Goal: Entertainment & Leisure: Consume media (video, audio)

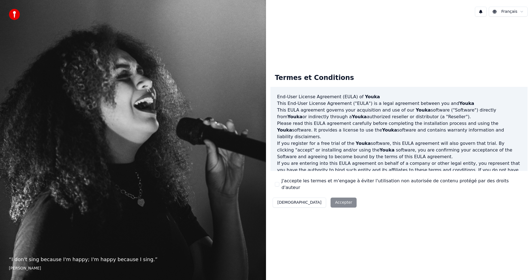
click at [294, 185] on label "J'accepte les termes et m'engage à éviter l'utilisation non autorisée de conten…" at bounding box center [403, 183] width 242 height 13
click at [279, 185] on button "J'accepte les termes et m'engage à éviter l'utilisation non autorisée de conten…" at bounding box center [277, 184] width 4 height 4
click at [331, 200] on button "Accepter" at bounding box center [344, 202] width 26 height 10
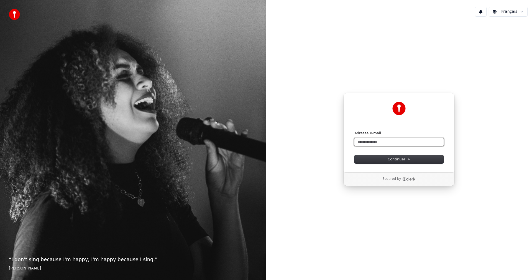
click at [381, 142] on input "Adresse e-mail" at bounding box center [398, 142] width 89 height 8
click at [382, 142] on input "Adresse e-mail" at bounding box center [398, 142] width 89 height 8
click at [400, 159] on span "Continuer" at bounding box center [399, 159] width 23 height 5
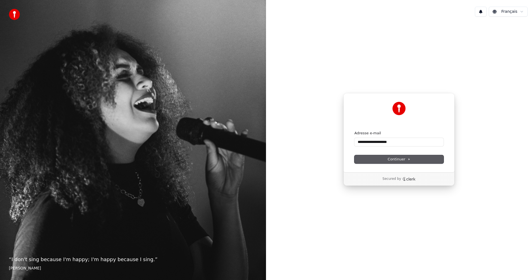
type input "**********"
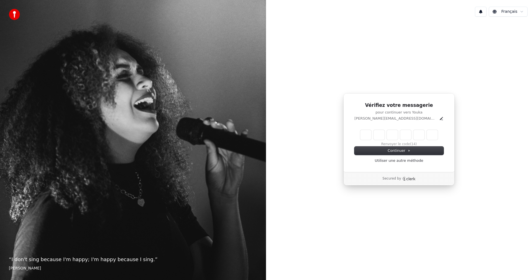
click at [363, 140] on div "Renvoyer le code (14)" at bounding box center [398, 138] width 89 height 17
click at [366, 134] on input "Enter verification code" at bounding box center [404, 135] width 89 height 10
paste input "******"
type input "******"
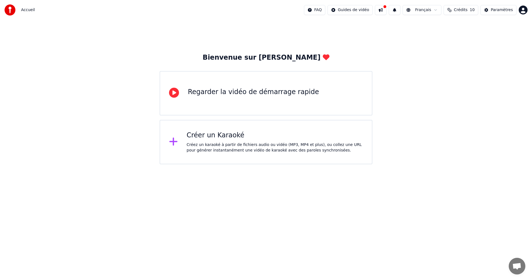
click at [270, 143] on div "Créez un karaoké à partir de fichiers audio ou vidéo (MP3, MP4 et plus), ou col…" at bounding box center [275, 147] width 177 height 11
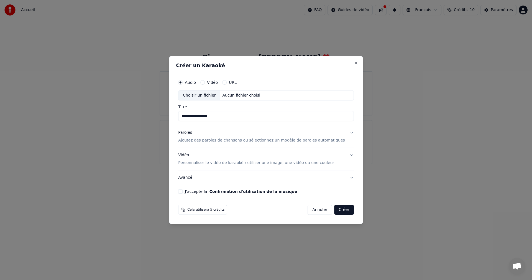
type input "**********"
click at [229, 140] on p "Ajoutez des paroles de chansons ou sélectionnez un modèle de paroles automatiqu…" at bounding box center [261, 141] width 167 height 6
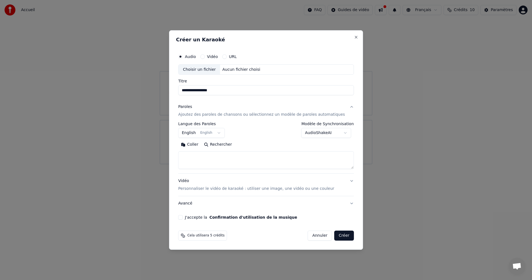
click at [235, 162] on textarea at bounding box center [266, 160] width 176 height 18
paste textarea "**********"
type textarea "**********"
click at [339, 133] on body "**********" at bounding box center [266, 82] width 532 height 164
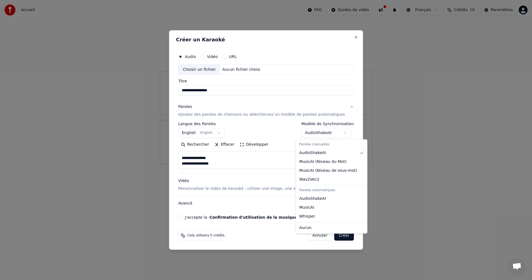
click at [339, 133] on body "**********" at bounding box center [266, 82] width 532 height 164
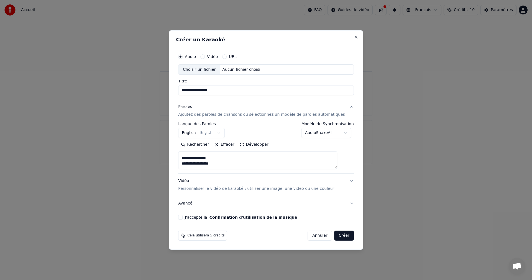
click at [196, 216] on label "J'accepte la Confirmation d'utilisation de la musique" at bounding box center [241, 217] width 112 height 4
click at [183, 216] on button "J'accepte la Confirmation d'utilisation de la musique" at bounding box center [180, 217] width 4 height 4
click at [209, 133] on body "**********" at bounding box center [266, 82] width 532 height 164
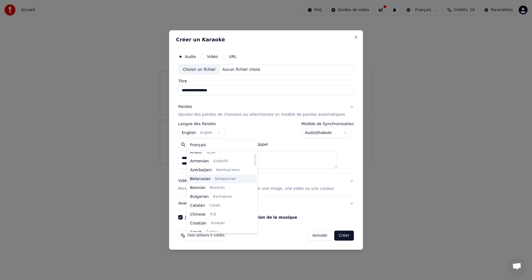
scroll to position [0, 0]
select select "**"
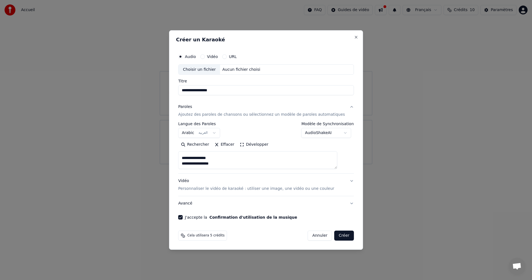
click at [342, 180] on button "Vidéo Personnaliser le vidéo de karaoké : utiliser une image, une vidéo ou une …" at bounding box center [266, 185] width 176 height 22
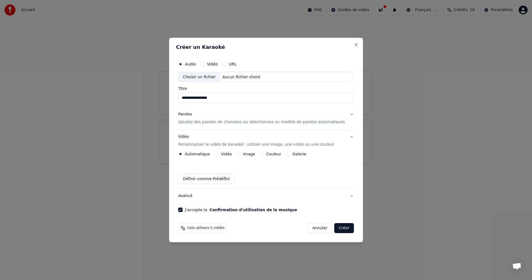
click at [225, 155] on div "Vidéo" at bounding box center [222, 154] width 17 height 4
click at [219, 153] on button "Vidéo" at bounding box center [216, 154] width 4 height 4
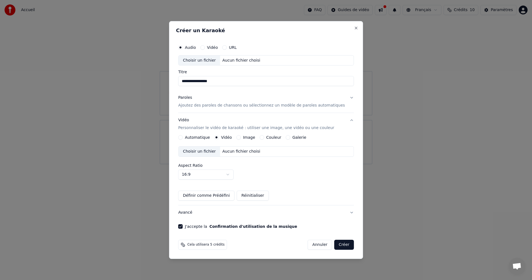
click at [272, 137] on label "Couleur" at bounding box center [273, 137] width 15 height 4
click at [264, 137] on button "Couleur" at bounding box center [262, 137] width 4 height 4
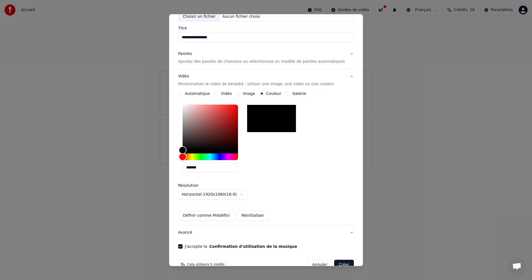
scroll to position [50, 0]
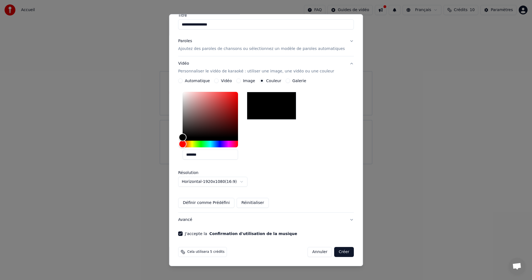
click at [334, 253] on button "Créer" at bounding box center [343, 252] width 19 height 10
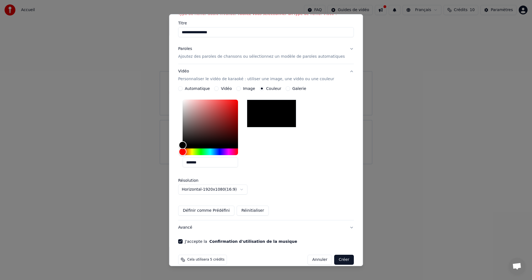
scroll to position [57, 0]
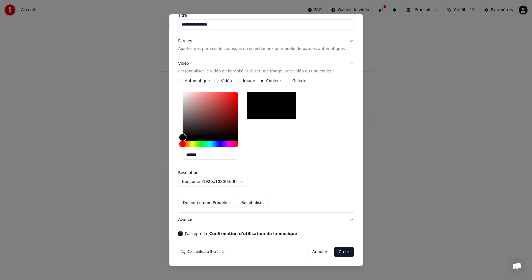
click at [338, 252] on button "Créer" at bounding box center [343, 252] width 19 height 10
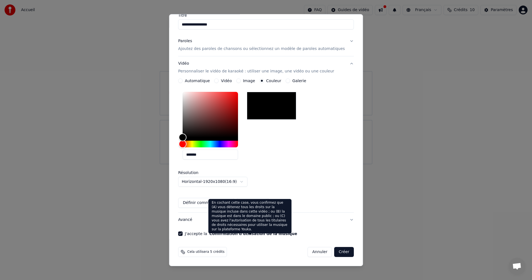
scroll to position [0, 0]
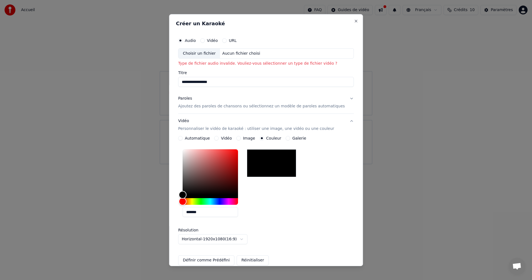
click at [213, 53] on div "Choisir un fichier" at bounding box center [199, 53] width 42 height 10
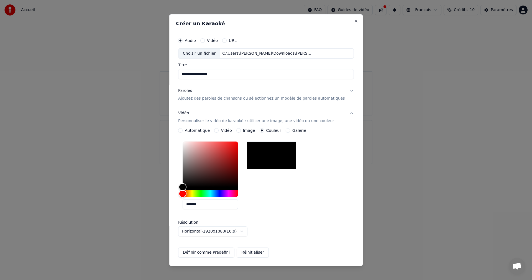
type input "**********"
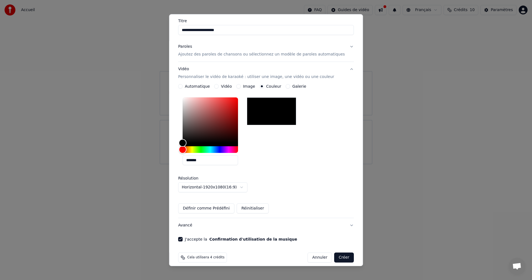
scroll to position [50, 0]
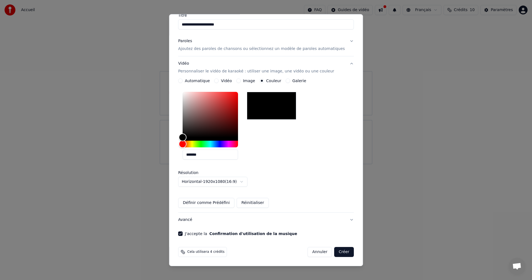
click at [336, 251] on button "Créer" at bounding box center [343, 252] width 19 height 10
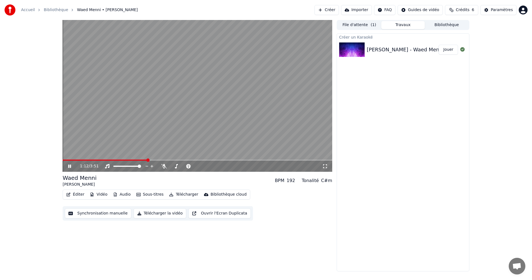
click at [71, 166] on icon at bounding box center [73, 166] width 13 height 4
click at [325, 180] on div "C#m" at bounding box center [326, 180] width 11 height 7
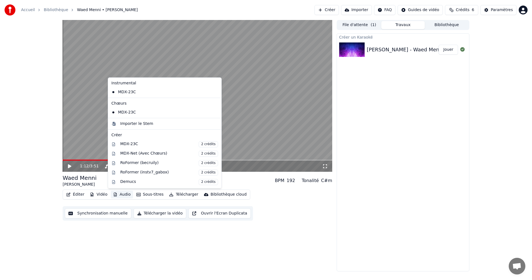
click at [119, 195] on button "Audio" at bounding box center [122, 194] width 22 height 8
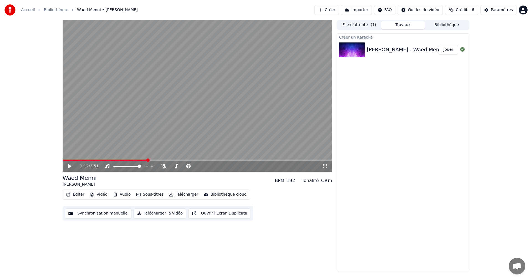
click at [370, 134] on div "Créer un Karaoké Rahma Riad - Waed Menni Jouer" at bounding box center [403, 152] width 133 height 238
click at [71, 193] on button "Éditer" at bounding box center [75, 194] width 22 height 8
click at [175, 167] on icon at bounding box center [176, 166] width 6 height 4
click at [176, 165] on icon at bounding box center [176, 166] width 3 height 4
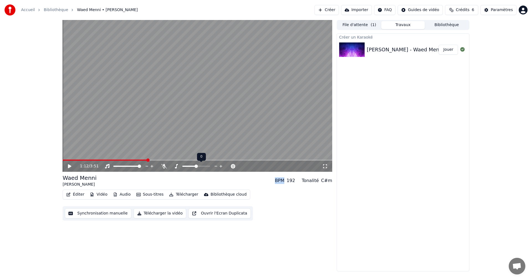
click at [176, 165] on icon at bounding box center [176, 166] width 3 height 4
click at [175, 167] on icon at bounding box center [176, 166] width 6 height 4
click at [221, 166] on icon at bounding box center [220, 166] width 3 height 3
click at [69, 158] on span at bounding box center [69, 159] width 3 height 3
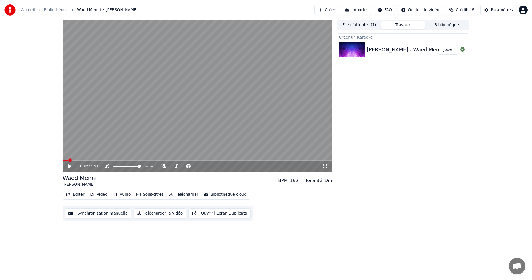
click at [69, 167] on icon at bounding box center [69, 166] width 3 height 4
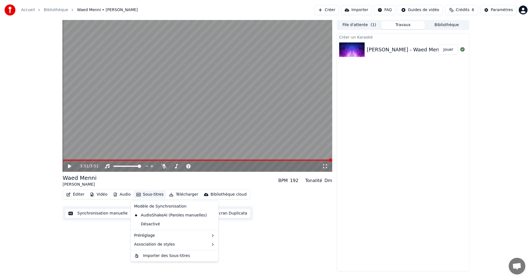
click at [145, 195] on button "Sous-titres" at bounding box center [150, 194] width 32 height 8
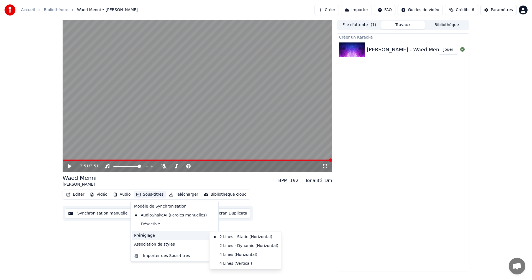
click at [175, 232] on div "Préréglage" at bounding box center [174, 235] width 85 height 9
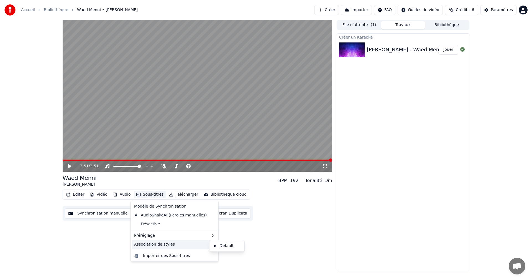
click at [177, 244] on div "Association de styles" at bounding box center [174, 244] width 85 height 9
click at [292, 210] on div "Éditer Vidéo Audio Sous-titres Télécharger Bibliothèque cloud Synchronisation m…" at bounding box center [198, 204] width 270 height 31
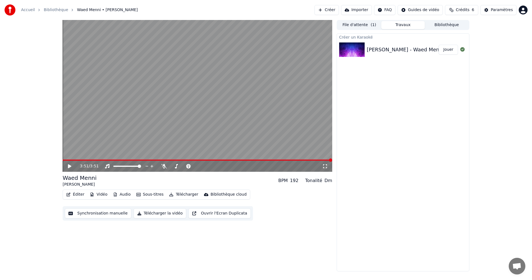
click at [68, 195] on icon "button" at bounding box center [69, 194] width 4 height 4
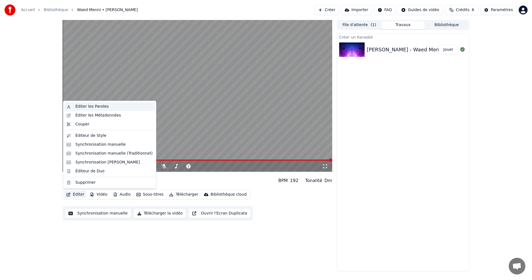
click at [108, 106] on div "Éditer les Paroles" at bounding box center [113, 107] width 77 height 6
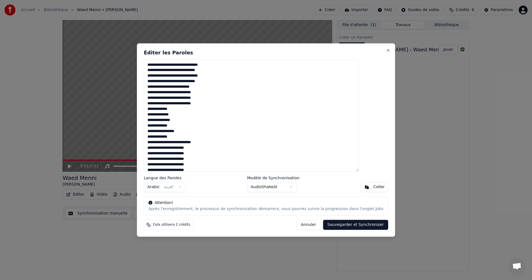
click at [299, 224] on button "Annuler" at bounding box center [308, 224] width 24 height 10
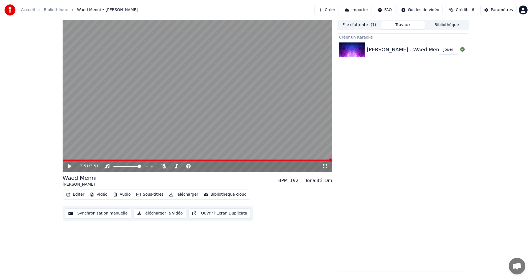
click at [81, 193] on button "Éditer" at bounding box center [75, 194] width 22 height 8
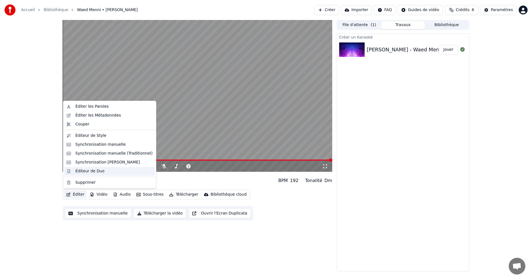
click at [91, 169] on div "Éditeur de Duo" at bounding box center [89, 171] width 29 height 6
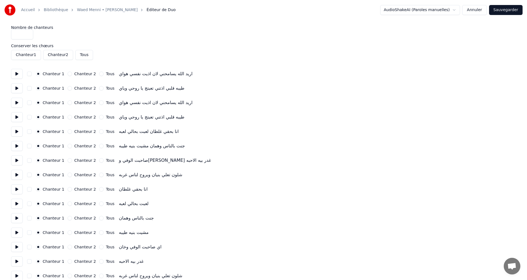
click at [17, 144] on button at bounding box center [17, 146] width 12 height 10
click at [68, 203] on button "Chanteur 2" at bounding box center [70, 203] width 4 height 4
click at [21, 203] on button at bounding box center [17, 203] width 12 height 10
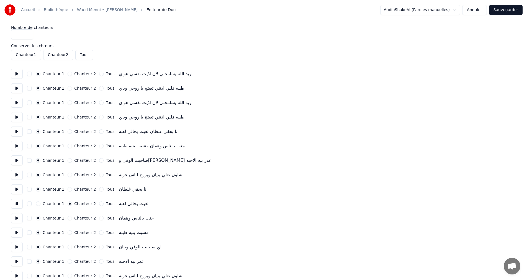
click at [21, 203] on button at bounding box center [17, 203] width 12 height 10
click at [63, 57] on button "Chanteur 2" at bounding box center [58, 55] width 30 height 10
click at [63, 56] on button "Chanteur 2" at bounding box center [58, 55] width 30 height 10
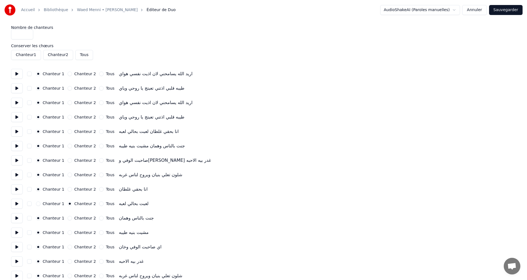
click at [84, 56] on button "Tous" at bounding box center [84, 55] width 18 height 10
click at [76, 75] on label "Chanteur 2" at bounding box center [85, 74] width 22 height 4
click at [72, 75] on button "Chanteur 2" at bounding box center [70, 73] width 4 height 4
click at [78, 87] on label "Chanteur 2" at bounding box center [85, 88] width 22 height 4
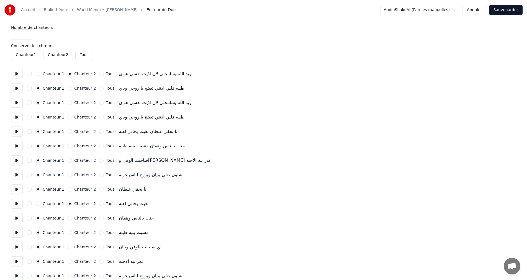
click at [72, 87] on button "Chanteur 2" at bounding box center [70, 88] width 4 height 4
click at [78, 103] on label "Chanteur 2" at bounding box center [85, 103] width 22 height 4
click at [72, 103] on button "Chanteur 2" at bounding box center [70, 102] width 4 height 4
click at [78, 120] on div "Chanteur 1 Chanteur 2 Tous طيبه قلبي اذتني تعبتج يا روحي وياي" at bounding box center [263, 117] width 505 height 10
click at [78, 118] on label "Chanteur 2" at bounding box center [85, 117] width 22 height 4
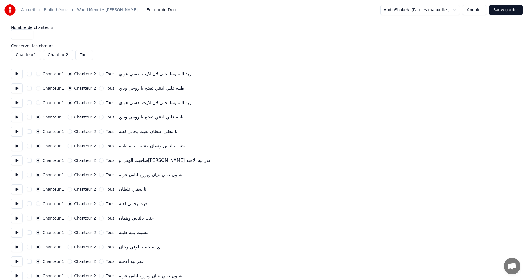
click at [72, 118] on button "Chanteur 2" at bounding box center [70, 117] width 4 height 4
click at [77, 131] on label "Chanteur 2" at bounding box center [85, 131] width 22 height 4
click at [72, 131] on button "Chanteur 2" at bounding box center [70, 131] width 4 height 4
click at [76, 145] on label "Chanteur 2" at bounding box center [85, 146] width 22 height 4
click at [72, 145] on button "Chanteur 2" at bounding box center [70, 146] width 4 height 4
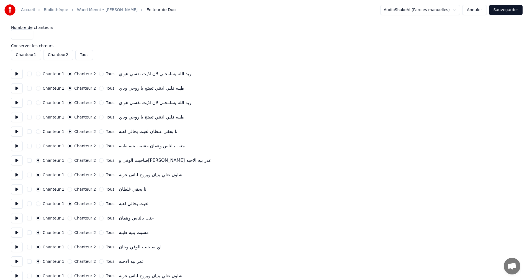
click at [76, 159] on label "Chanteur 2" at bounding box center [85, 160] width 22 height 4
click at [72, 159] on button "Chanteur 2" at bounding box center [70, 160] width 4 height 4
click at [76, 172] on div "Chanteur 1 Chanteur 2 Tous شلون تعلي بنيان ويروح لناس غربه" at bounding box center [263, 175] width 505 height 10
click at [75, 174] on label "Chanteur 2" at bounding box center [85, 175] width 22 height 4
click at [72, 174] on button "Chanteur 2" at bounding box center [70, 174] width 4 height 4
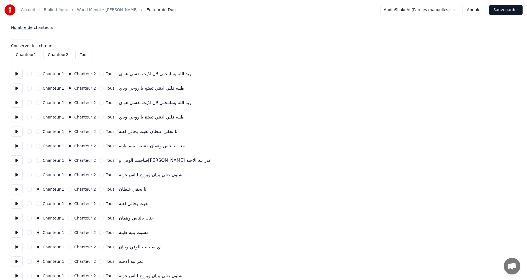
click at [75, 187] on label "Chanteur 2" at bounding box center [85, 189] width 22 height 4
click at [72, 187] on button "Chanteur 2" at bounding box center [70, 189] width 4 height 4
click at [74, 219] on label "Chanteur 2" at bounding box center [85, 218] width 22 height 4
click at [72, 219] on button "Chanteur 2" at bounding box center [70, 218] width 4 height 4
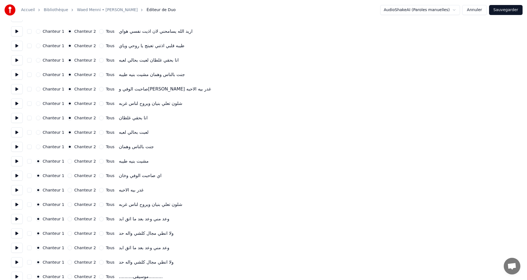
scroll to position [83, 0]
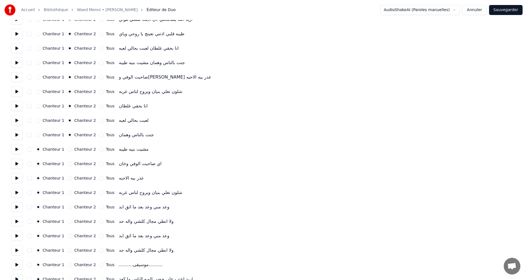
click at [80, 148] on label "Chanteur 2" at bounding box center [85, 149] width 22 height 4
click at [72, 148] on button "Chanteur 2" at bounding box center [70, 149] width 4 height 4
click at [78, 164] on label "Chanteur 2" at bounding box center [85, 164] width 22 height 4
click at [72, 164] on button "Chanteur 2" at bounding box center [70, 163] width 4 height 4
click at [76, 177] on label "Chanteur 2" at bounding box center [85, 178] width 22 height 4
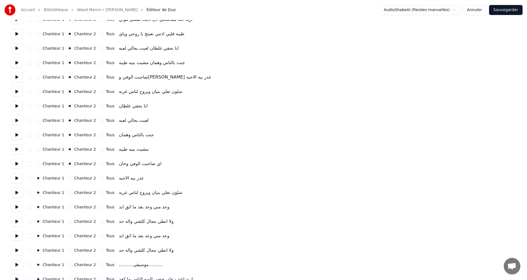
click at [72, 177] on button "Chanteur 2" at bounding box center [70, 178] width 4 height 4
click at [76, 192] on label "Chanteur 2" at bounding box center [85, 192] width 22 height 4
click at [72, 192] on button "Chanteur 2" at bounding box center [70, 192] width 4 height 4
click at [74, 206] on label "Chanteur 2" at bounding box center [85, 207] width 22 height 4
click at [72, 206] on button "Chanteur 2" at bounding box center [70, 207] width 4 height 4
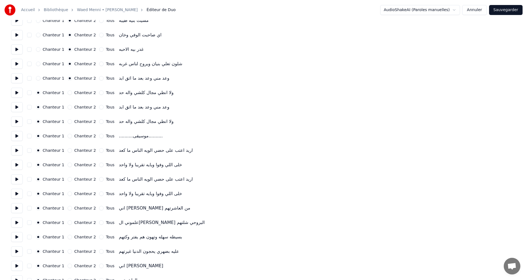
scroll to position [222, 0]
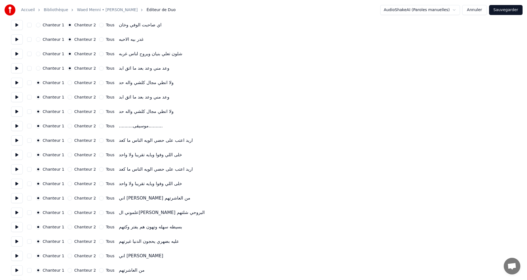
click at [82, 84] on label "Chanteur 2" at bounding box center [85, 83] width 22 height 4
click at [72, 84] on button "Chanteur 2" at bounding box center [70, 82] width 4 height 4
click at [74, 98] on label "Chanteur 2" at bounding box center [85, 97] width 22 height 4
click at [72, 98] on button "Chanteur 2" at bounding box center [70, 97] width 4 height 4
drag, startPoint x: 73, startPoint y: 111, endPoint x: 72, endPoint y: 118, distance: 7.3
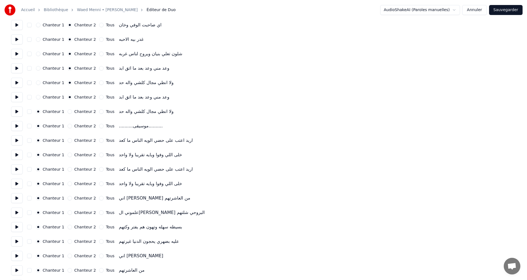
click at [74, 112] on label "Chanteur 2" at bounding box center [85, 111] width 22 height 4
click at [72, 112] on button "Chanteur 2" at bounding box center [70, 111] width 4 height 4
click at [74, 126] on label "Chanteur 2" at bounding box center [85, 126] width 22 height 4
click at [71, 126] on button "Chanteur 2" at bounding box center [70, 126] width 4 height 4
click at [74, 139] on label "Chanteur 2" at bounding box center [85, 140] width 22 height 4
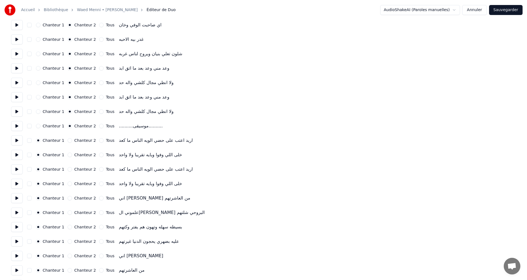
click at [72, 139] on button "Chanteur 2" at bounding box center [70, 140] width 4 height 4
click at [74, 155] on label "Chanteur 2" at bounding box center [85, 155] width 22 height 4
click at [72, 155] on button "Chanteur 2" at bounding box center [70, 154] width 4 height 4
click at [74, 170] on label "Chanteur 2" at bounding box center [85, 169] width 22 height 4
click at [72, 170] on button "Chanteur 2" at bounding box center [70, 169] width 4 height 4
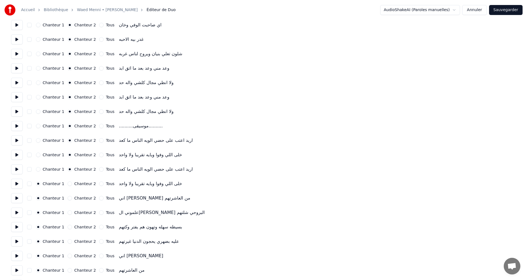
click at [74, 185] on label "Chanteur 2" at bounding box center [85, 184] width 22 height 4
click at [72, 186] on button "Chanteur 2" at bounding box center [70, 183] width 4 height 4
click at [74, 198] on label "Chanteur 2" at bounding box center [85, 198] width 22 height 4
click at [72, 198] on button "Chanteur 2" at bounding box center [70, 198] width 4 height 4
click at [74, 209] on div "Chanteur 1 Chanteur 2 Tous علموني البجي شلون البروحي شلتهم" at bounding box center [263, 212] width 505 height 10
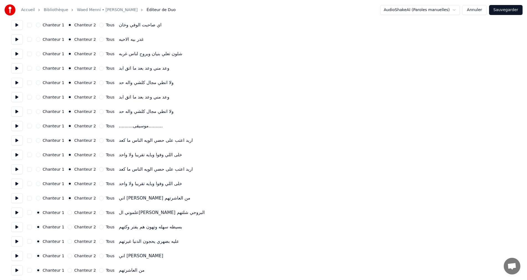
click at [74, 210] on label "Chanteur 2" at bounding box center [85, 212] width 22 height 4
click at [72, 210] on button "Chanteur 2" at bounding box center [70, 212] width 4 height 4
click at [74, 228] on label "Chanteur 2" at bounding box center [85, 227] width 22 height 4
click at [72, 228] on button "Chanteur 2" at bounding box center [70, 226] width 4 height 4
click at [77, 243] on label "Chanteur 2" at bounding box center [85, 241] width 22 height 4
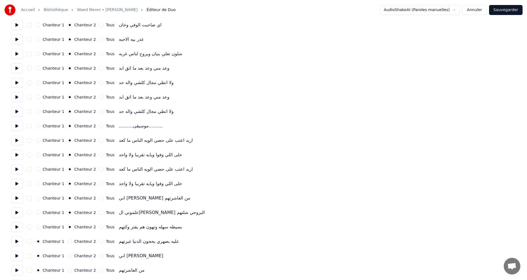
click at [72, 243] on button "Chanteur 2" at bounding box center [70, 241] width 4 height 4
click at [76, 255] on label "Chanteur 2" at bounding box center [85, 256] width 22 height 4
click at [72, 255] on button "Chanteur 2" at bounding box center [70, 255] width 4 height 4
click at [75, 268] on label "Chanteur 2" at bounding box center [85, 270] width 22 height 4
click at [72, 268] on button "Chanteur 2" at bounding box center [70, 270] width 4 height 4
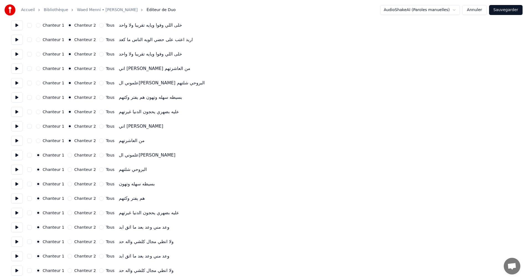
scroll to position [360, 0]
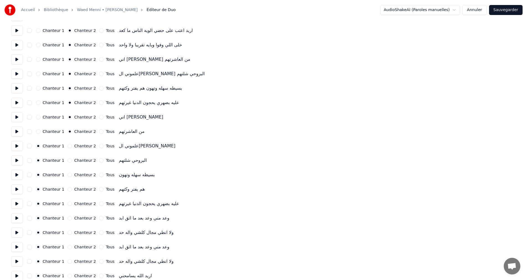
click at [80, 144] on label "Chanteur 2" at bounding box center [85, 146] width 22 height 4
click at [72, 144] on button "Chanteur 2" at bounding box center [70, 146] width 4 height 4
click at [77, 160] on label "Chanteur 2" at bounding box center [85, 160] width 22 height 4
click at [72, 160] on button "Chanteur 2" at bounding box center [70, 160] width 4 height 4
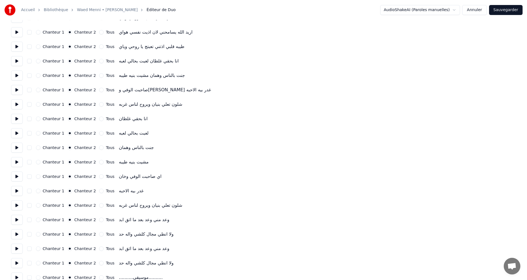
scroll to position [0, 0]
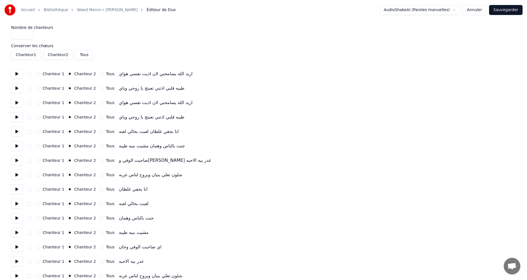
click at [80, 55] on button "Tous" at bounding box center [84, 55] width 18 height 10
click at [26, 32] on input "*" at bounding box center [22, 34] width 22 height 10
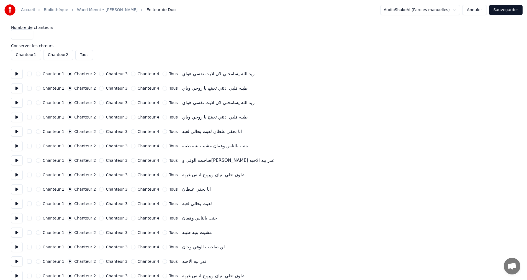
click at [28, 37] on input "*" at bounding box center [22, 34] width 22 height 10
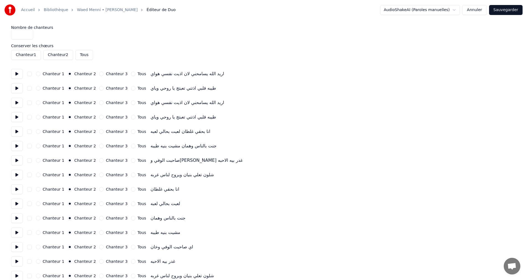
type input "*"
click at [28, 37] on input "*" at bounding box center [22, 34] width 22 height 10
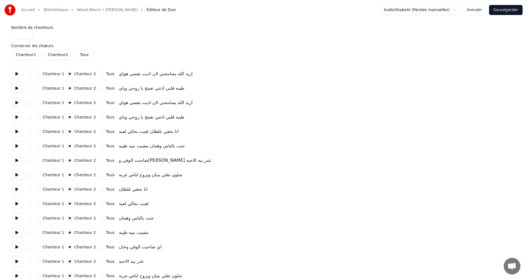
click at [28, 37] on input "*" at bounding box center [22, 34] width 22 height 10
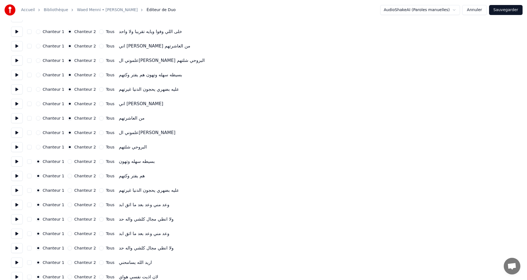
scroll to position [381, 0]
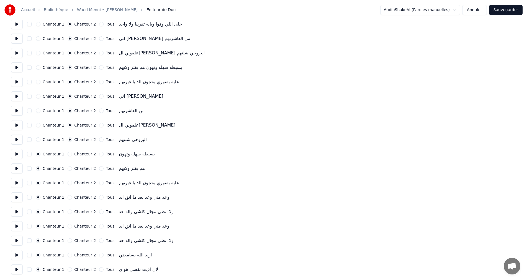
click at [75, 153] on label "Chanteur 2" at bounding box center [85, 154] width 22 height 4
click at [72, 153] on button "Chanteur 2" at bounding box center [70, 154] width 4 height 4
click at [71, 170] on div "Chanteur 2" at bounding box center [82, 168] width 28 height 4
click at [70, 183] on div "Chanteur 2" at bounding box center [82, 182] width 28 height 4
click at [68, 170] on div "Chanteur 1 Chanteur 2 Tous هم يفتر وكتهم" at bounding box center [263, 168] width 505 height 10
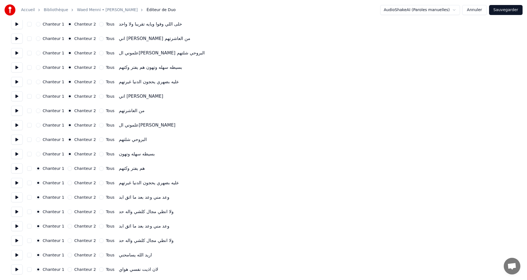
click at [68, 169] on button "Chanteur 2" at bounding box center [70, 168] width 4 height 4
click at [67, 180] on div "Chanteur 1 Chanteur 2 Tous عليه بضهري يحجون الدنيا غيرتهم" at bounding box center [263, 183] width 505 height 10
click at [68, 185] on button "Chanteur 2" at bounding box center [70, 182] width 4 height 4
click at [67, 195] on div "Chanteur 1 Chanteur 2 Tous وعد مني وعد بعد ما اثق ابد" at bounding box center [263, 197] width 505 height 10
click at [68, 198] on button "Chanteur 2" at bounding box center [70, 197] width 4 height 4
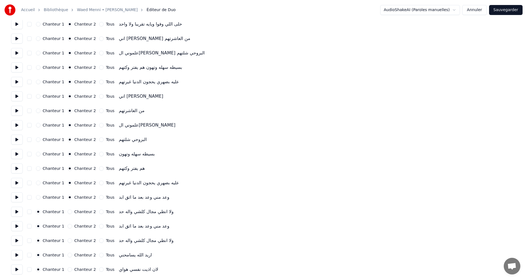
click at [67, 214] on div "Chanteur 1 Chanteur 2 Tous ولا انطي مجال كلشي واله حد" at bounding box center [263, 211] width 505 height 10
click at [68, 211] on button "Chanteur 2" at bounding box center [70, 211] width 4 height 4
click at [68, 227] on button "Chanteur 2" at bounding box center [70, 226] width 4 height 4
click at [68, 241] on button "Chanteur 2" at bounding box center [70, 240] width 4 height 4
click at [68, 254] on button "Chanteur 2" at bounding box center [70, 254] width 4 height 4
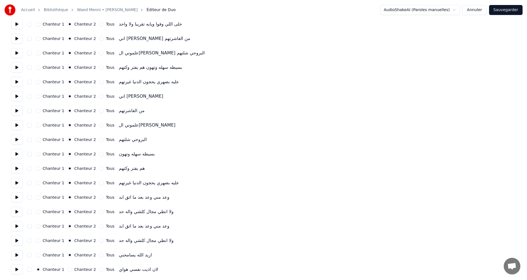
click at [68, 269] on button "Chanteur 2" at bounding box center [70, 269] width 4 height 4
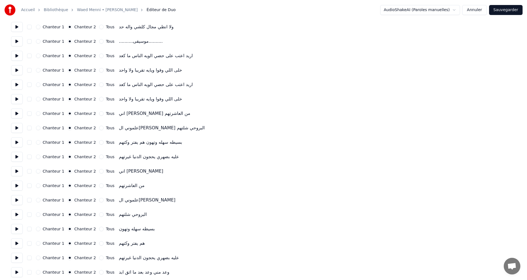
scroll to position [215, 0]
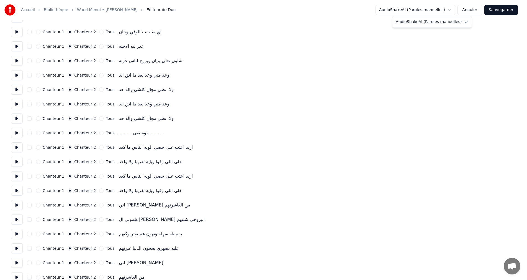
click at [461, 9] on html "Accueil Bibliothèque Waed Menni • Rahma Riad Éditeur de Duo AudioShakeAI (Parol…" at bounding box center [263, 115] width 527 height 661
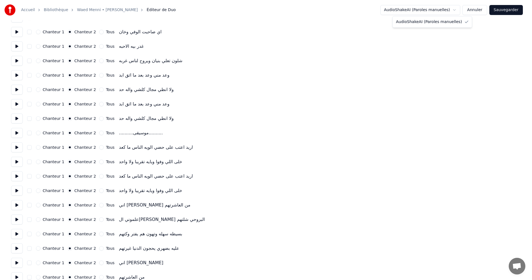
click at [461, 9] on html "Accueil Bibliothèque Waed Menni • Rahma Riad Éditeur de Duo AudioShakeAI (Parol…" at bounding box center [266, 115] width 532 height 661
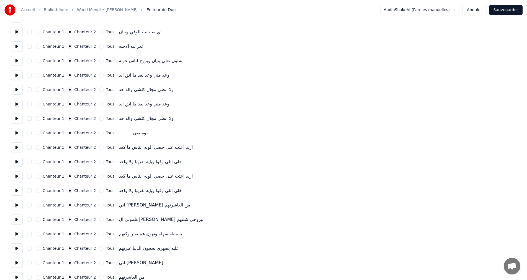
click at [502, 8] on button "Sauvegarder" at bounding box center [506, 10] width 34 height 10
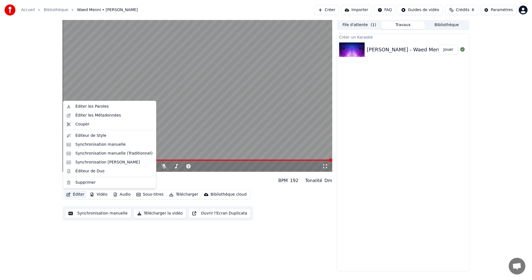
click at [73, 196] on button "Éditer" at bounding box center [75, 194] width 22 height 8
click at [107, 170] on div "Éditeur de Duo" at bounding box center [113, 171] width 77 height 6
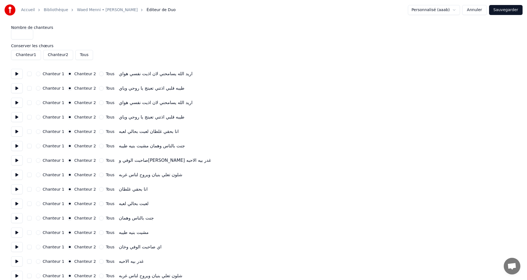
click at [29, 73] on button "button" at bounding box center [29, 73] width 4 height 4
click at [79, 56] on button "Tous" at bounding box center [84, 55] width 18 height 10
click at [511, 9] on button "Sauvegarder" at bounding box center [506, 10] width 34 height 10
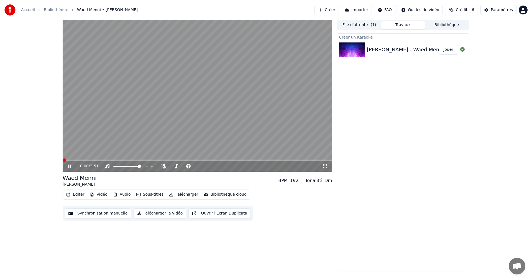
click at [73, 165] on icon at bounding box center [73, 166] width 13 height 4
click at [79, 196] on button "Éditer" at bounding box center [75, 194] width 22 height 8
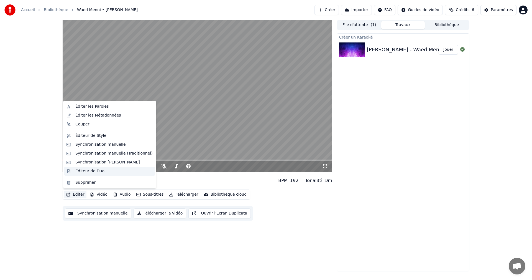
click at [93, 169] on div "Éditeur de Duo" at bounding box center [89, 171] width 29 height 6
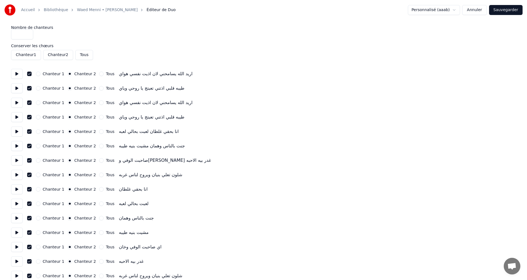
click at [40, 75] on div "Chanteur 1" at bounding box center [50, 73] width 28 height 4
click at [40, 70] on div "Chanteur 1 Chanteur 2 Tous اريد الله يسامحني لان اذيت نفسي هواي" at bounding box center [263, 74] width 505 height 10
click at [37, 74] on button "Chanteur 1" at bounding box center [38, 73] width 4 height 4
click at [37, 87] on button "Chanteur 1" at bounding box center [38, 88] width 4 height 4
click at [37, 101] on button "Chanteur 1" at bounding box center [38, 102] width 4 height 4
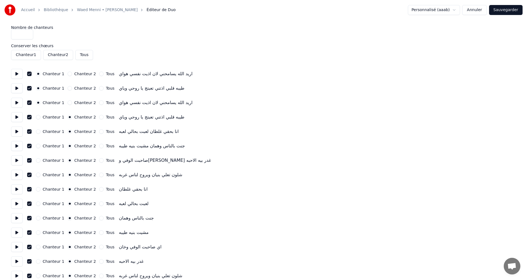
click at [34, 54] on button "Chanteur 1" at bounding box center [26, 55] width 30 height 10
click at [63, 54] on button "Chanteur 2" at bounding box center [58, 55] width 30 height 10
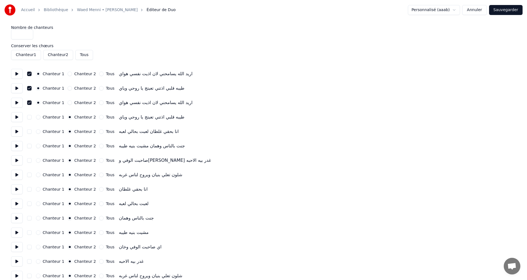
click at [63, 55] on button "Chanteur 2" at bounding box center [58, 55] width 30 height 10
click at [76, 55] on button "Tous" at bounding box center [84, 55] width 18 height 10
click at [79, 56] on button "Tous" at bounding box center [84, 55] width 18 height 10
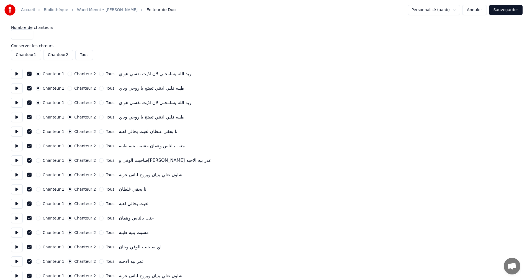
click at [58, 58] on button "Chanteur 2" at bounding box center [58, 55] width 30 height 10
click at [30, 55] on button "Chanteur 1" at bounding box center [26, 55] width 30 height 10
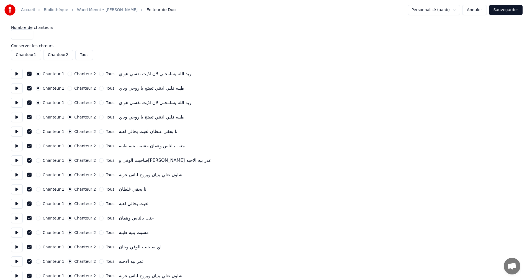
click at [30, 55] on button "Chanteur 1" at bounding box center [26, 55] width 30 height 10
click at [79, 57] on button "Tous" at bounding box center [84, 55] width 18 height 10
click at [61, 57] on button "Chanteur 2" at bounding box center [58, 55] width 30 height 10
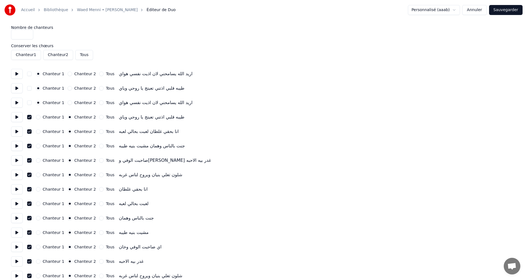
click at [61, 57] on button "Chanteur 2" at bounding box center [58, 55] width 30 height 10
click at [67, 55] on button "Chanteur 2" at bounding box center [58, 55] width 30 height 10
click at [81, 55] on button "Tous" at bounding box center [84, 55] width 18 height 10
click at [29, 55] on button "Chanteur 1" at bounding box center [26, 55] width 30 height 10
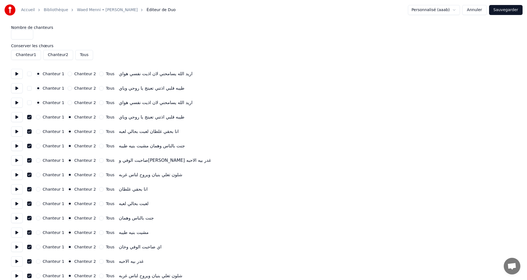
click at [29, 55] on button "Chanteur 1" at bounding box center [26, 55] width 30 height 10
click at [41, 119] on div "Chanteur 1" at bounding box center [50, 117] width 28 height 4
click at [39, 119] on button "Chanteur 1" at bounding box center [38, 117] width 4 height 4
click at [38, 130] on button "Chanteur 1" at bounding box center [38, 131] width 4 height 4
click at [39, 145] on button "Chanteur 1" at bounding box center [38, 146] width 4 height 4
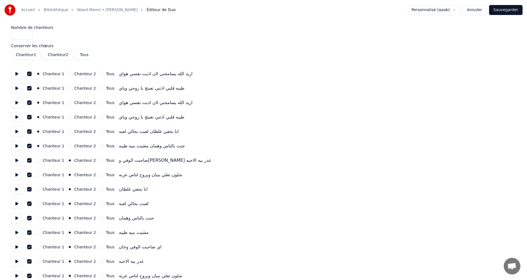
click at [39, 159] on button "Chanteur 1" at bounding box center [38, 160] width 4 height 4
click at [39, 173] on button "Chanteur 1" at bounding box center [38, 174] width 4 height 4
click at [40, 190] on button "Chanteur 1" at bounding box center [38, 189] width 4 height 4
drag, startPoint x: 40, startPoint y: 200, endPoint x: 39, endPoint y: 205, distance: 4.5
click at [40, 201] on div "Chanteur 1 Chanteur 2 Tous لعبت بحالي لعبه" at bounding box center [263, 203] width 505 height 10
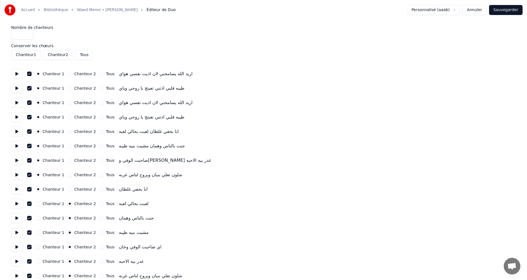
click at [41, 205] on div "Chanteur 1" at bounding box center [50, 203] width 28 height 4
drag, startPoint x: 39, startPoint y: 220, endPoint x: 39, endPoint y: 214, distance: 5.8
click at [39, 220] on div "Chanteur 1 Chanteur 2 Tous جنت بالناس وهمان" at bounding box center [263, 218] width 505 height 10
click at [38, 205] on button "Chanteur 1" at bounding box center [38, 203] width 4 height 4
click at [38, 218] on button "Chanteur 1" at bounding box center [38, 218] width 4 height 4
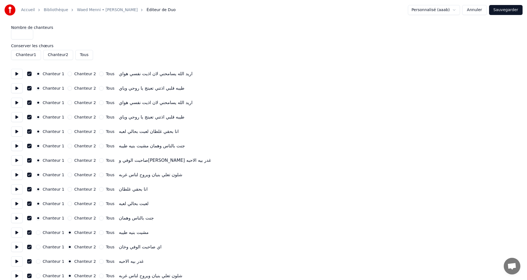
click at [39, 231] on button "Chanteur 1" at bounding box center [38, 232] width 4 height 4
click at [40, 247] on div "Chanteur 1" at bounding box center [50, 246] width 28 height 4
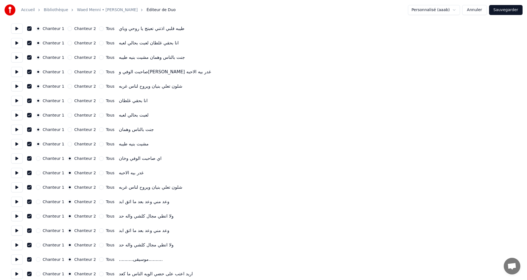
scroll to position [111, 0]
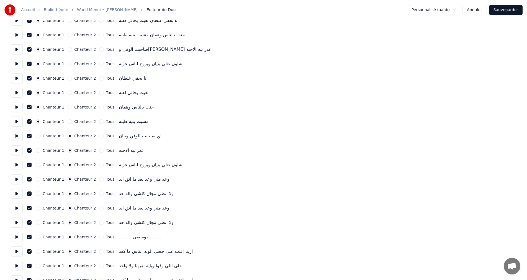
click at [38, 137] on button "Chanteur 1" at bounding box center [38, 136] width 4 height 4
click at [39, 151] on button "Chanteur 1" at bounding box center [38, 150] width 4 height 4
click at [37, 165] on button "Chanteur 1" at bounding box center [38, 164] width 4 height 4
click at [41, 180] on div "Chanteur 1" at bounding box center [50, 179] width 28 height 4
click at [40, 194] on button "Chanteur 1" at bounding box center [38, 193] width 4 height 4
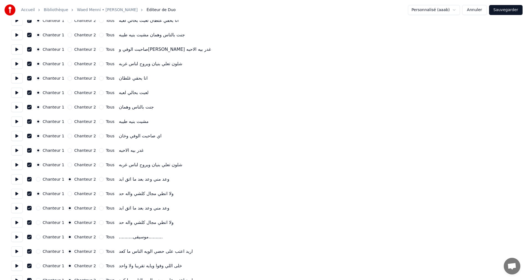
click at [39, 179] on button "Chanteur 1" at bounding box center [38, 179] width 4 height 4
click at [39, 207] on button "Chanteur 1" at bounding box center [38, 208] width 4 height 4
click at [39, 222] on button "Chanteur 1" at bounding box center [38, 222] width 4 height 4
click at [38, 236] on button "Chanteur 1" at bounding box center [38, 236] width 4 height 4
click at [40, 251] on button "Chanteur 1" at bounding box center [38, 251] width 4 height 4
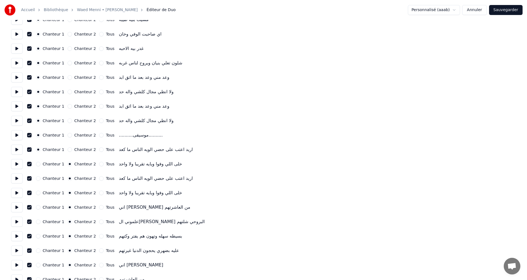
scroll to position [222, 0]
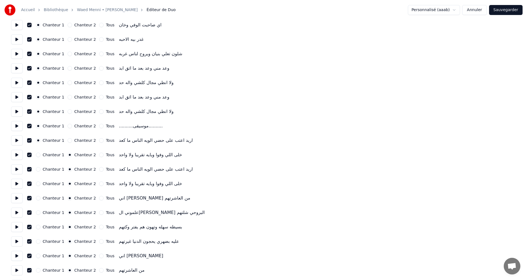
click at [37, 156] on button "Chanteur 1" at bounding box center [38, 154] width 4 height 4
drag, startPoint x: 39, startPoint y: 167, endPoint x: 39, endPoint y: 172, distance: 5.0
click at [39, 167] on button "Chanteur 1" at bounding box center [38, 169] width 4 height 4
click at [40, 184] on div "Chanteur 1" at bounding box center [50, 183] width 28 height 4
click at [38, 199] on button "Chanteur 1" at bounding box center [38, 198] width 4 height 4
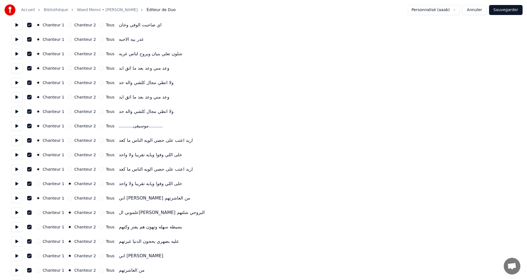
click at [39, 184] on button "Chanteur 1" at bounding box center [38, 183] width 4 height 4
click at [39, 213] on button "Chanteur 1" at bounding box center [38, 212] width 4 height 4
click at [38, 228] on button "Chanteur 1" at bounding box center [38, 226] width 4 height 4
drag, startPoint x: 38, startPoint y: 241, endPoint x: 37, endPoint y: 249, distance: 8.1
click at [37, 241] on button "Chanteur 1" at bounding box center [38, 241] width 4 height 4
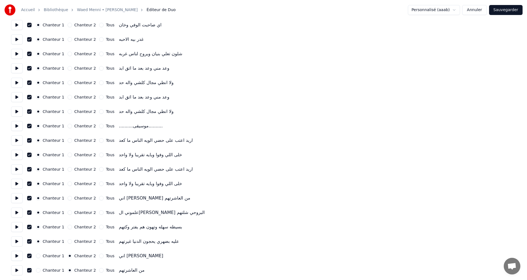
click at [39, 255] on button "Chanteur 1" at bounding box center [38, 255] width 4 height 4
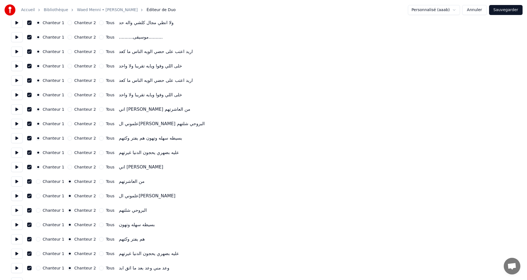
scroll to position [333, 0]
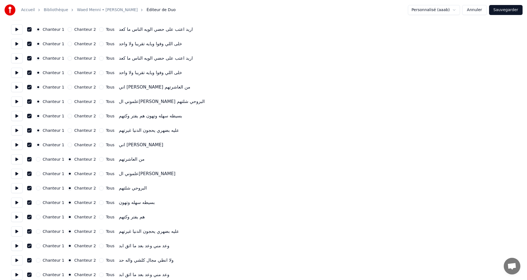
click at [39, 157] on button "Chanteur 1" at bounding box center [38, 159] width 4 height 4
click at [39, 173] on button "Chanteur 1" at bounding box center [38, 173] width 4 height 4
click at [37, 190] on button "Chanteur 1" at bounding box center [38, 188] width 4 height 4
click at [37, 201] on button "Chanteur 1" at bounding box center [38, 202] width 4 height 4
click at [37, 218] on button "Chanteur 1" at bounding box center [38, 216] width 4 height 4
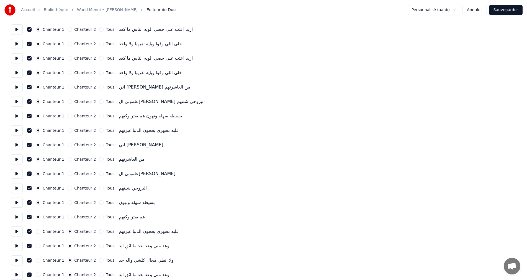
click at [37, 229] on button "Chanteur 1" at bounding box center [38, 231] width 4 height 4
click at [39, 243] on div "Chanteur 1 Chanteur 2 Tous وعد مني وعد بعد ما اثق ابد" at bounding box center [263, 246] width 505 height 10
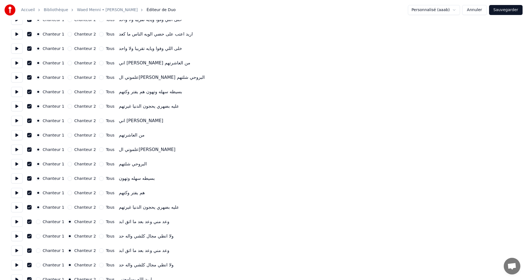
scroll to position [381, 0]
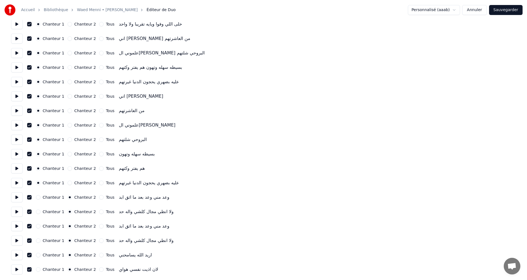
click at [40, 197] on div "Chanteur 1" at bounding box center [50, 197] width 28 height 4
click at [39, 211] on button "Chanteur 1" at bounding box center [38, 211] width 4 height 4
click at [39, 200] on div "Chanteur 1 Chanteur 2 Tous وعد مني وعد بعد ما اثق ابد" at bounding box center [263, 197] width 505 height 10
click at [39, 197] on button "Chanteur 1" at bounding box center [38, 197] width 4 height 4
click at [39, 229] on div "Chanteur 1 Chanteur 2 Tous وعد مني وعد بعد ما اثق ابد" at bounding box center [263, 226] width 505 height 10
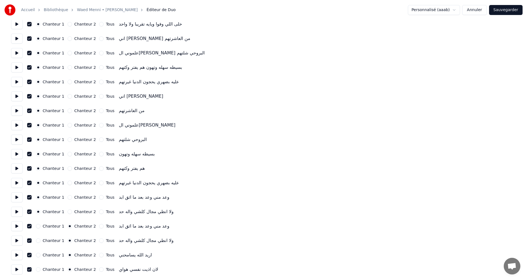
click at [37, 226] on button "Chanteur 1" at bounding box center [38, 226] width 4 height 4
click at [38, 239] on button "Chanteur 1" at bounding box center [38, 240] width 4 height 4
click at [39, 254] on button "Chanteur 1" at bounding box center [38, 254] width 4 height 4
click at [40, 270] on button "Chanteur 1" at bounding box center [38, 269] width 4 height 4
click at [504, 11] on button "Sauvegarder" at bounding box center [506, 10] width 34 height 10
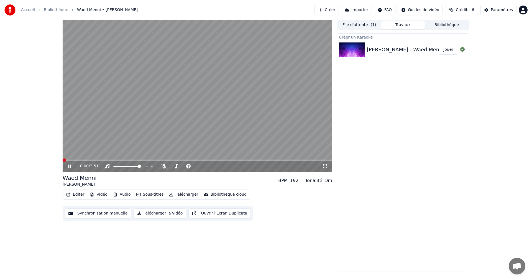
click at [68, 167] on icon at bounding box center [73, 166] width 13 height 4
click at [76, 193] on button "Éditer" at bounding box center [75, 194] width 22 height 8
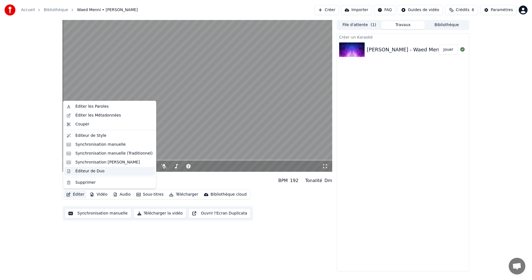
click at [95, 169] on div "Éditeur de Duo" at bounding box center [89, 171] width 29 height 6
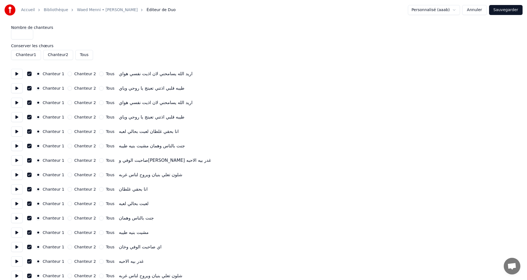
click at [68, 72] on button "Chanteur 2" at bounding box center [70, 73] width 4 height 4
click at [68, 90] on div "Chanteur 2" at bounding box center [82, 88] width 28 height 4
click at [68, 88] on button "Chanteur 2" at bounding box center [70, 88] width 4 height 4
click at [68, 101] on button "Chanteur 2" at bounding box center [70, 102] width 4 height 4
click at [68, 116] on button "Chanteur 2" at bounding box center [70, 117] width 4 height 4
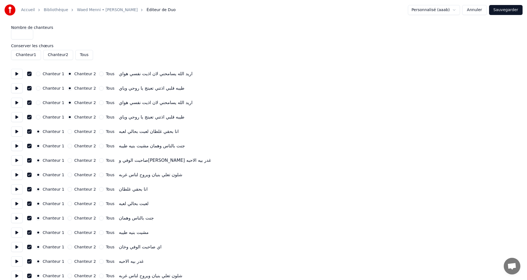
click at [507, 7] on button "Sauvegarder" at bounding box center [506, 10] width 34 height 10
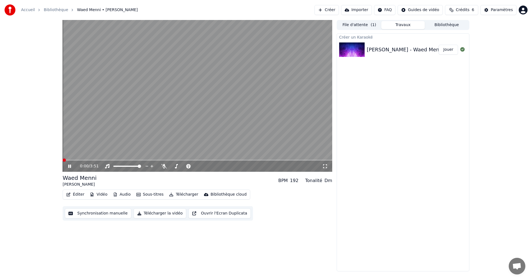
click at [71, 165] on icon at bounding box center [69, 165] width 3 height 3
click at [77, 198] on button "Éditer" at bounding box center [75, 194] width 22 height 8
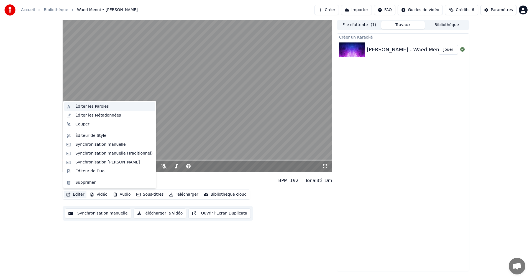
click at [99, 106] on div "Éditer les Paroles" at bounding box center [91, 107] width 33 height 6
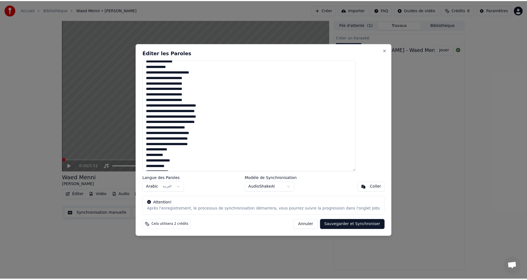
scroll to position [65, 0]
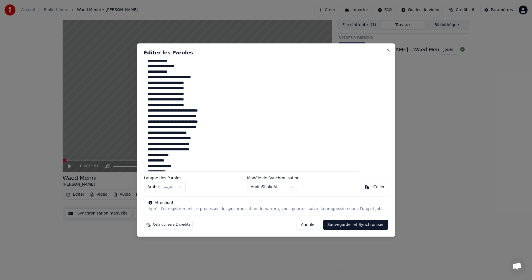
drag, startPoint x: 339, startPoint y: 106, endPoint x: 374, endPoint y: 106, distance: 34.6
click at [374, 106] on div "Éditer les Paroles Langue des Paroles Arabic العربية Modèle de Synchronisation …" at bounding box center [266, 139] width 258 height 193
type textarea "**********"
click at [340, 222] on button "Sauvegarder et Synchroniser" at bounding box center [355, 224] width 65 height 10
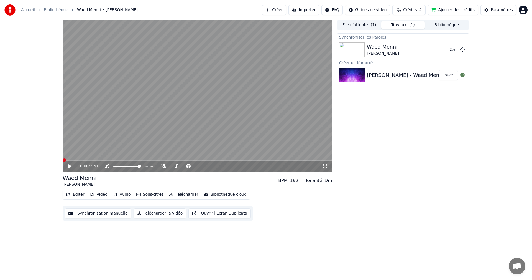
click at [79, 195] on button "Éditer" at bounding box center [75, 194] width 22 height 8
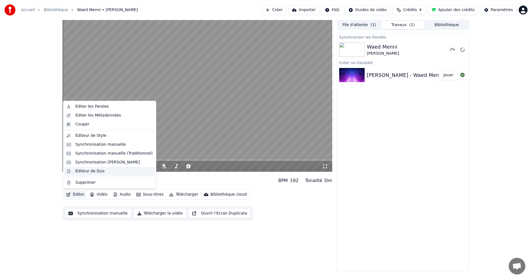
click at [93, 172] on div "Éditeur de Duo" at bounding box center [89, 171] width 29 height 6
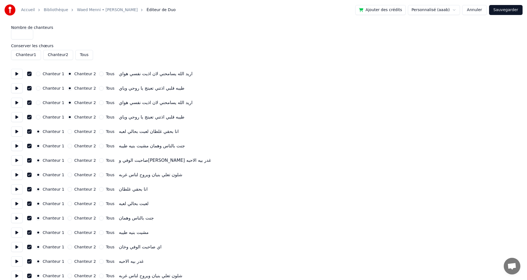
click at [38, 45] on label "Conserver les chœurs" at bounding box center [263, 46] width 505 height 4
click at [31, 54] on button "Chanteur 1" at bounding box center [26, 55] width 30 height 10
click at [18, 73] on button at bounding box center [17, 74] width 12 height 10
click at [19, 72] on button at bounding box center [17, 74] width 12 height 10
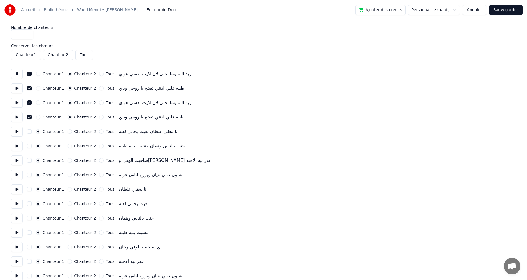
click at [19, 72] on button at bounding box center [17, 74] width 12 height 10
click at [40, 73] on button "Chanteur 1" at bounding box center [38, 73] width 4 height 4
click at [19, 75] on button at bounding box center [17, 74] width 12 height 10
click at [29, 75] on button "button" at bounding box center [29, 73] width 4 height 4
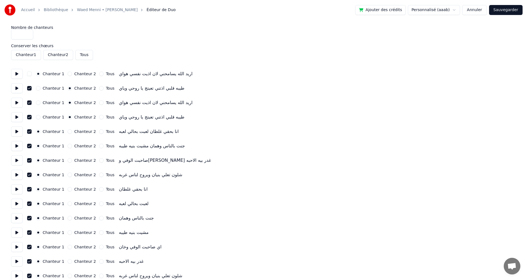
click at [18, 75] on button at bounding box center [17, 74] width 12 height 10
click at [99, 74] on button "Tous" at bounding box center [101, 73] width 4 height 4
click at [19, 75] on button at bounding box center [17, 74] width 12 height 10
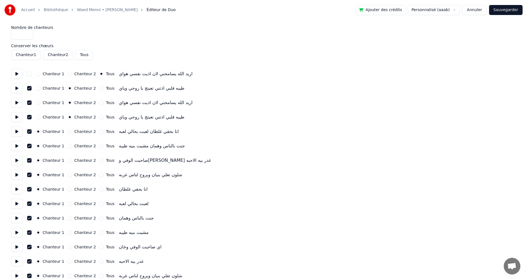
click at [33, 58] on button "Chanteur 1" at bounding box center [26, 55] width 30 height 10
click at [21, 71] on button at bounding box center [17, 74] width 12 height 10
click at [27, 32] on input "*" at bounding box center [22, 34] width 22 height 10
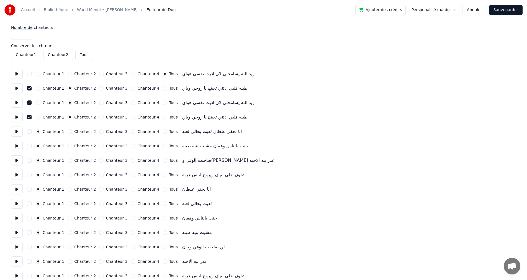
click at [28, 32] on input "*" at bounding box center [22, 34] width 22 height 10
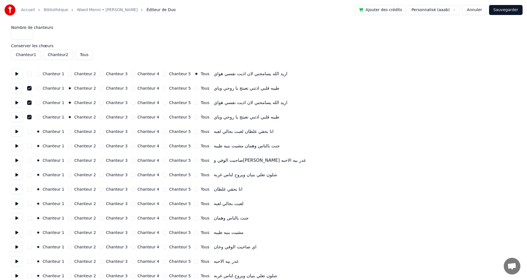
click at [29, 37] on input "*" at bounding box center [22, 34] width 22 height 10
click at [28, 37] on input "*" at bounding box center [22, 34] width 22 height 10
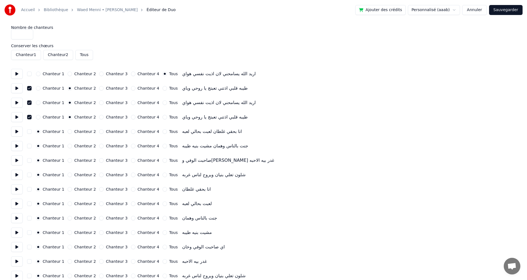
click at [28, 37] on input "*" at bounding box center [22, 34] width 22 height 10
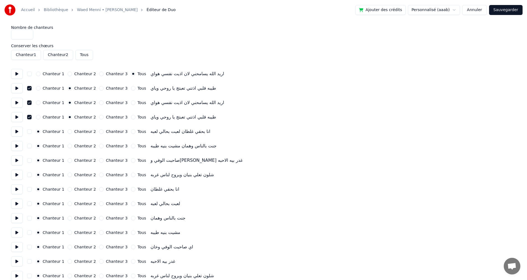
type input "*"
click at [28, 37] on input "*" at bounding box center [22, 34] width 22 height 10
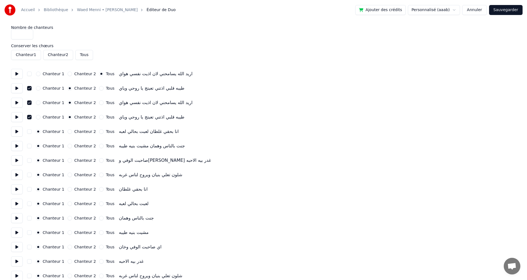
click at [28, 37] on input "*" at bounding box center [22, 34] width 22 height 10
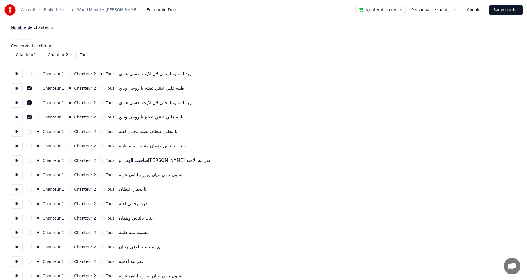
click at [28, 37] on input "*" at bounding box center [22, 34] width 22 height 10
click at [25, 55] on button "Chanteur 1" at bounding box center [26, 55] width 30 height 10
click at [17, 72] on button at bounding box center [17, 74] width 12 height 10
click at [16, 71] on button at bounding box center [17, 74] width 12 height 10
click at [68, 73] on button "Chanteur 2" at bounding box center [70, 73] width 4 height 4
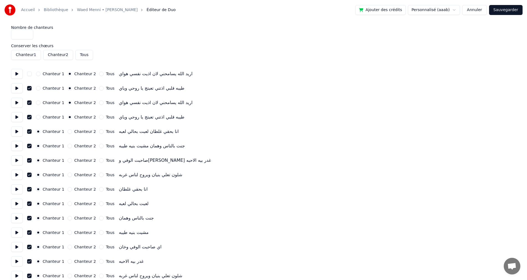
click at [21, 75] on button at bounding box center [17, 74] width 12 height 10
click at [40, 73] on button "Chanteur 1" at bounding box center [38, 73] width 4 height 4
click at [16, 76] on button at bounding box center [17, 74] width 12 height 10
drag, startPoint x: 16, startPoint y: 76, endPoint x: 19, endPoint y: 76, distance: 2.8
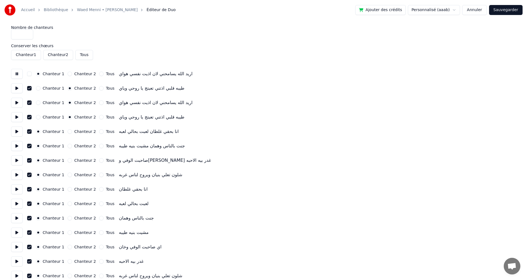
click at [17, 76] on button at bounding box center [17, 74] width 12 height 10
click at [30, 74] on button "button" at bounding box center [29, 73] width 4 height 4
click at [17, 75] on button at bounding box center [17, 74] width 12 height 10
click at [83, 55] on button "Tous" at bounding box center [84, 55] width 18 height 10
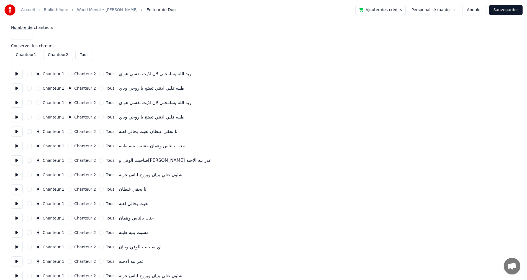
click at [20, 73] on button at bounding box center [17, 74] width 12 height 10
click at [68, 72] on button "Chanteur 2" at bounding box center [70, 73] width 4 height 4
click at [18, 75] on button at bounding box center [17, 74] width 12 height 10
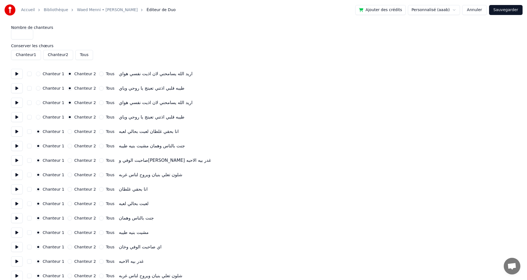
click at [18, 75] on button at bounding box center [17, 74] width 12 height 10
click at [40, 75] on button "Chanteur 1" at bounding box center [38, 73] width 4 height 4
click at [14, 76] on button at bounding box center [17, 74] width 12 height 10
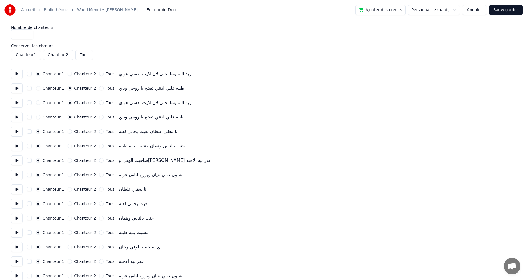
click at [28, 56] on button "Chanteur 1" at bounding box center [26, 55] width 30 height 10
click at [17, 74] on button at bounding box center [17, 74] width 12 height 10
click at [40, 86] on div "Chanteur 1" at bounding box center [50, 88] width 28 height 4
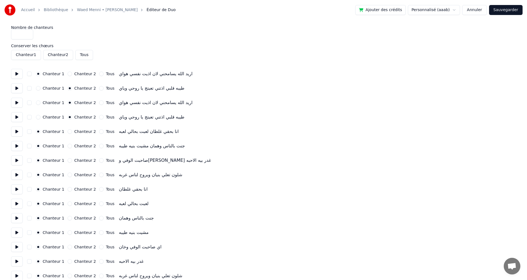
click at [39, 101] on button "Chanteur 1" at bounding box center [38, 102] width 4 height 4
click at [40, 88] on button "Chanteur 1" at bounding box center [38, 88] width 4 height 4
click at [37, 116] on button "Chanteur 1" at bounding box center [38, 117] width 4 height 4
click at [17, 75] on button at bounding box center [17, 74] width 12 height 10
click at [15, 73] on button at bounding box center [17, 74] width 12 height 10
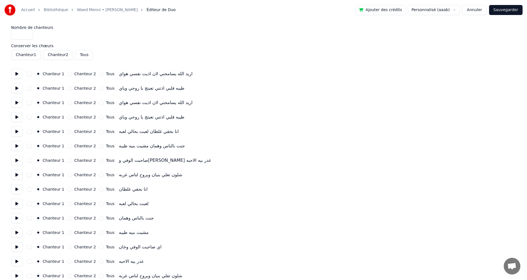
click at [16, 148] on button at bounding box center [17, 146] width 12 height 10
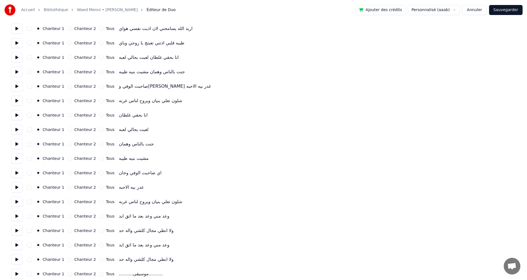
scroll to position [83, 0]
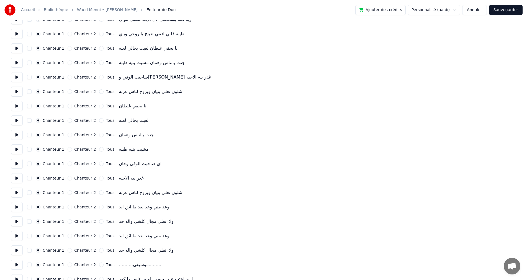
click at [17, 121] on button at bounding box center [17, 120] width 12 height 10
click at [30, 121] on button "button" at bounding box center [29, 120] width 4 height 4
click at [31, 149] on button "button" at bounding box center [29, 149] width 4 height 4
click at [29, 179] on button "button" at bounding box center [29, 178] width 4 height 4
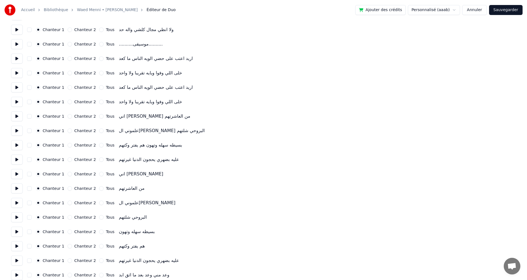
scroll to position [305, 0]
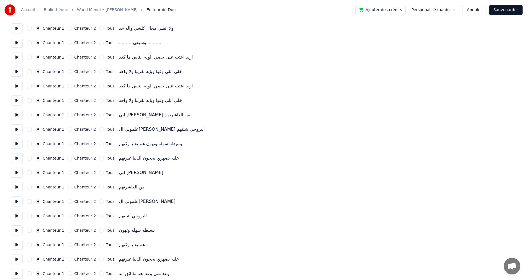
click at [31, 187] on button "button" at bounding box center [29, 187] width 4 height 4
click at [28, 215] on button "button" at bounding box center [29, 215] width 4 height 4
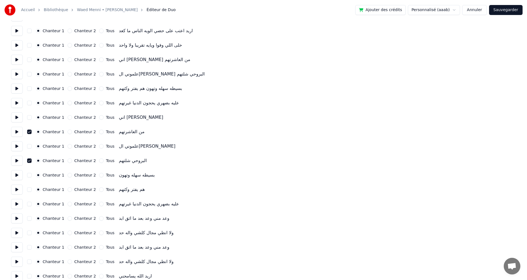
scroll to position [360, 0]
click at [30, 190] on button "button" at bounding box center [29, 189] width 4 height 4
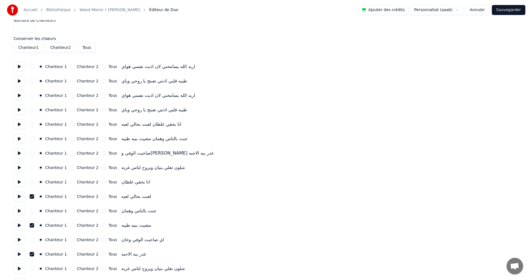
scroll to position [0, 0]
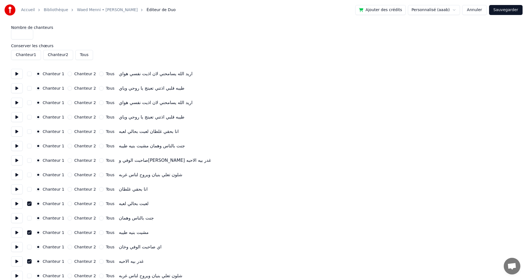
click at [509, 6] on button "Sauvegarder" at bounding box center [506, 10] width 34 height 10
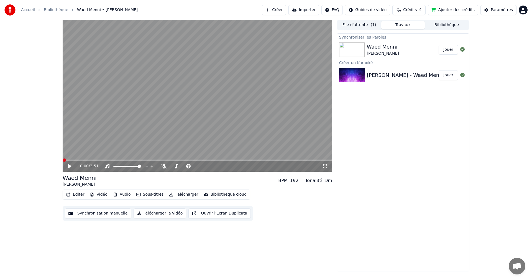
click at [443, 50] on button "Jouer" at bounding box center [448, 50] width 19 height 10
click at [206, 215] on button "Ouvrir l'Ecran Duplicata" at bounding box center [219, 213] width 62 height 10
click at [71, 167] on icon at bounding box center [73, 166] width 13 height 4
click at [407, 8] on button "Crédits 4" at bounding box center [408, 10] width 33 height 10
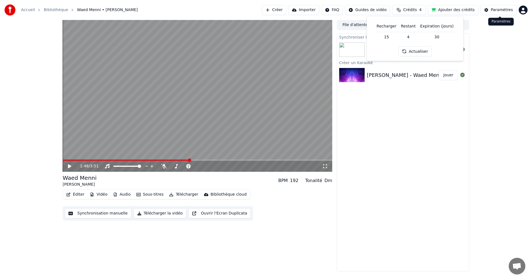
click at [490, 11] on button "Paramètres" at bounding box center [499, 10] width 36 height 10
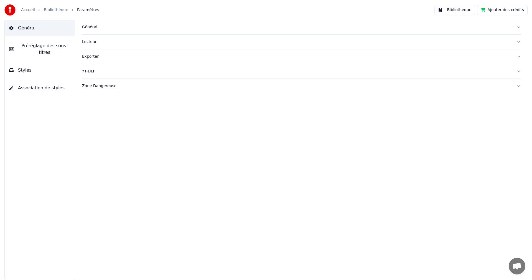
click at [44, 11] on link "Bibliothèque" at bounding box center [56, 10] width 24 height 6
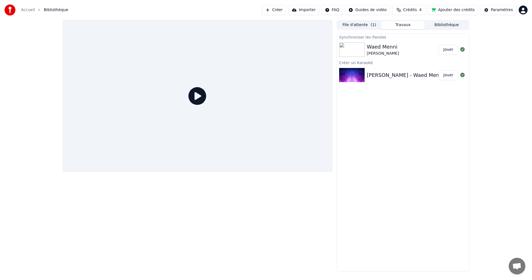
click at [30, 10] on link "Accueil" at bounding box center [28, 10] width 14 height 6
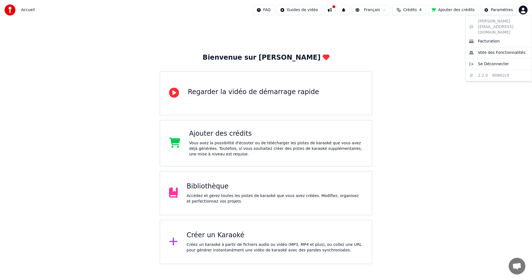
click at [525, 9] on html "Accueil FAQ Guides de vidéo Français Crédits 4 Ajouter des crédits Paramètres B…" at bounding box center [266, 132] width 532 height 264
click at [488, 39] on span "Facturation" at bounding box center [489, 42] width 22 height 6
click at [336, 10] on button at bounding box center [330, 10] width 12 height 10
click at [522, 11] on html "Accueil FAQ Guides de vidéo Français Crédits 4 Ajouter des crédits Paramètres B…" at bounding box center [266, 132] width 532 height 264
click at [494, 39] on span "Facturation" at bounding box center [489, 42] width 22 height 6
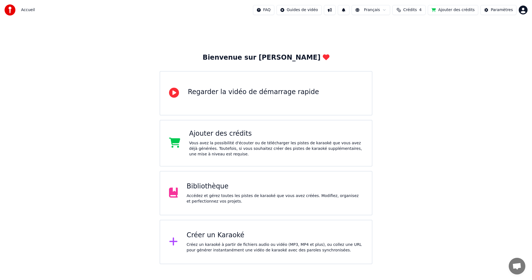
click at [302, 151] on div "Vous avez la possibilité d'écouter ou de télécharger les pistes de karaoké que …" at bounding box center [276, 148] width 174 height 17
click at [251, 187] on div "Bibliothèque" at bounding box center [275, 186] width 177 height 9
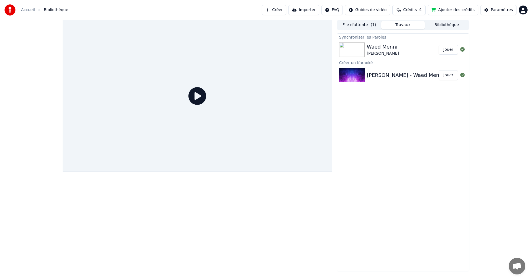
click at [448, 50] on button "Jouer" at bounding box center [448, 50] width 19 height 10
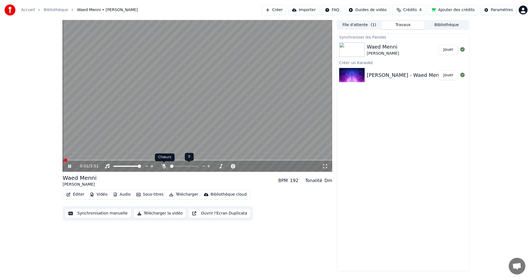
click at [163, 167] on icon at bounding box center [164, 166] width 6 height 4
